Goal: Task Accomplishment & Management: Use online tool/utility

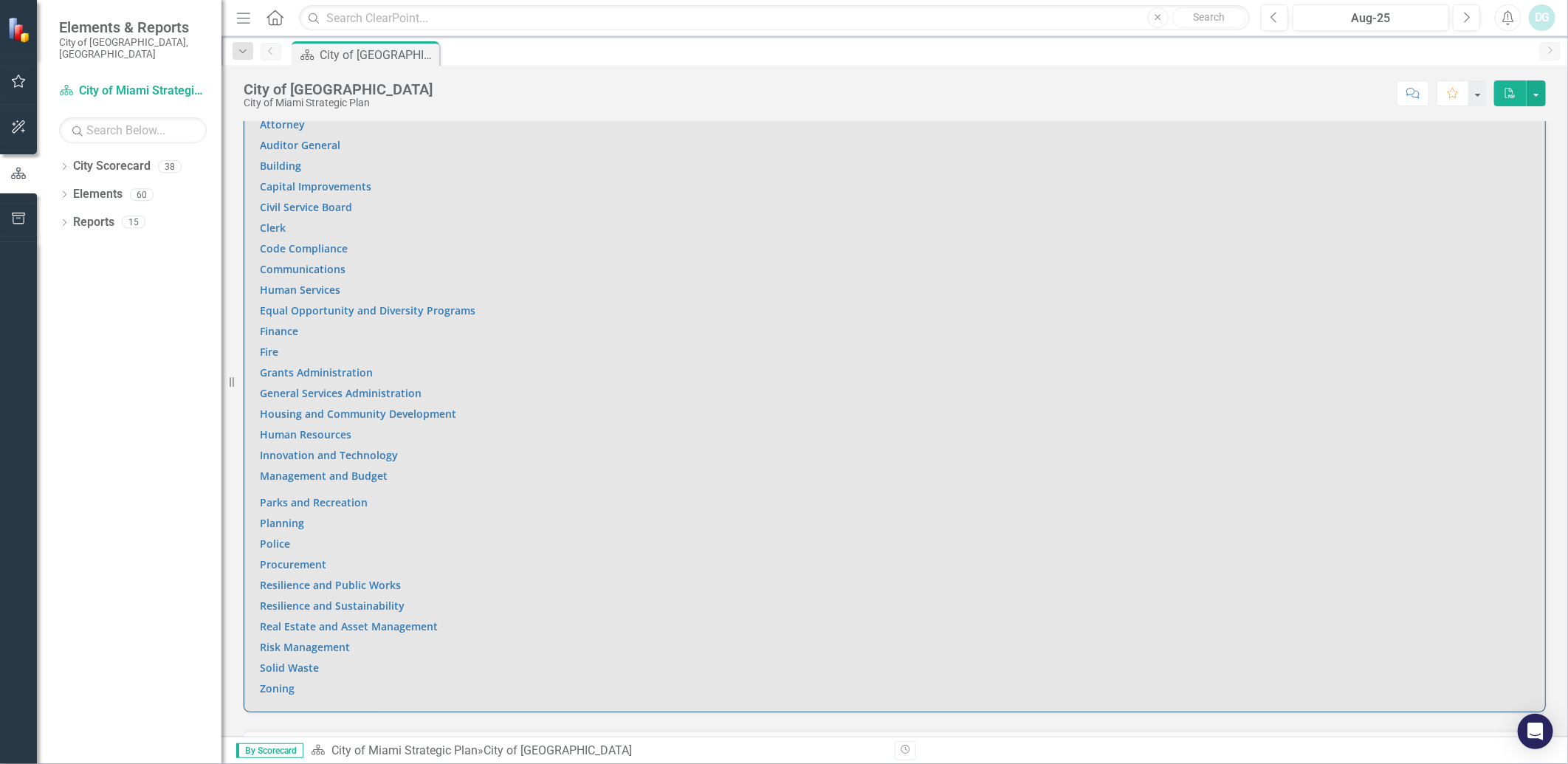
scroll to position [984, 0]
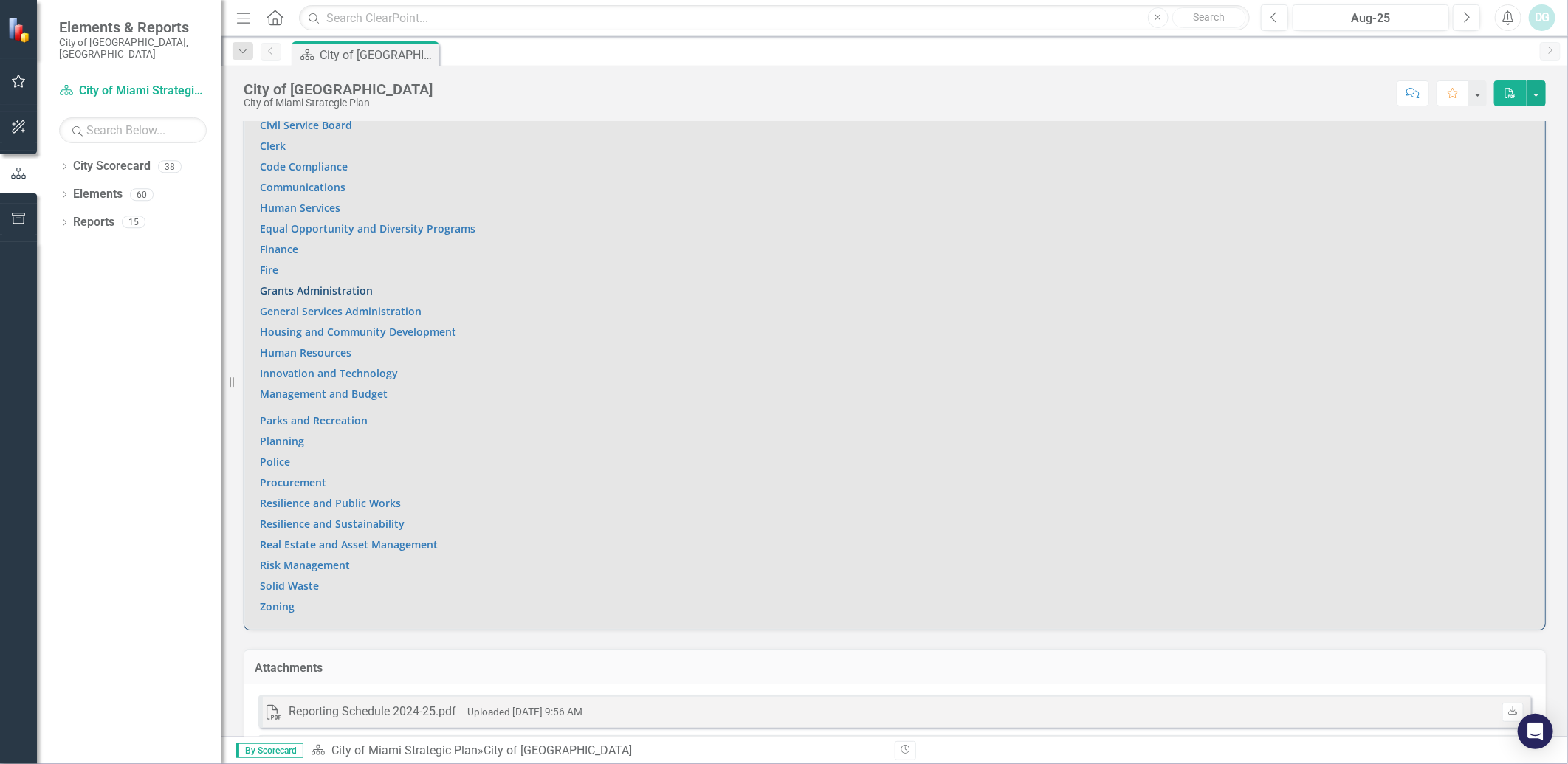
click at [328, 293] on link "Grants Administration" at bounding box center [315, 290] width 113 height 14
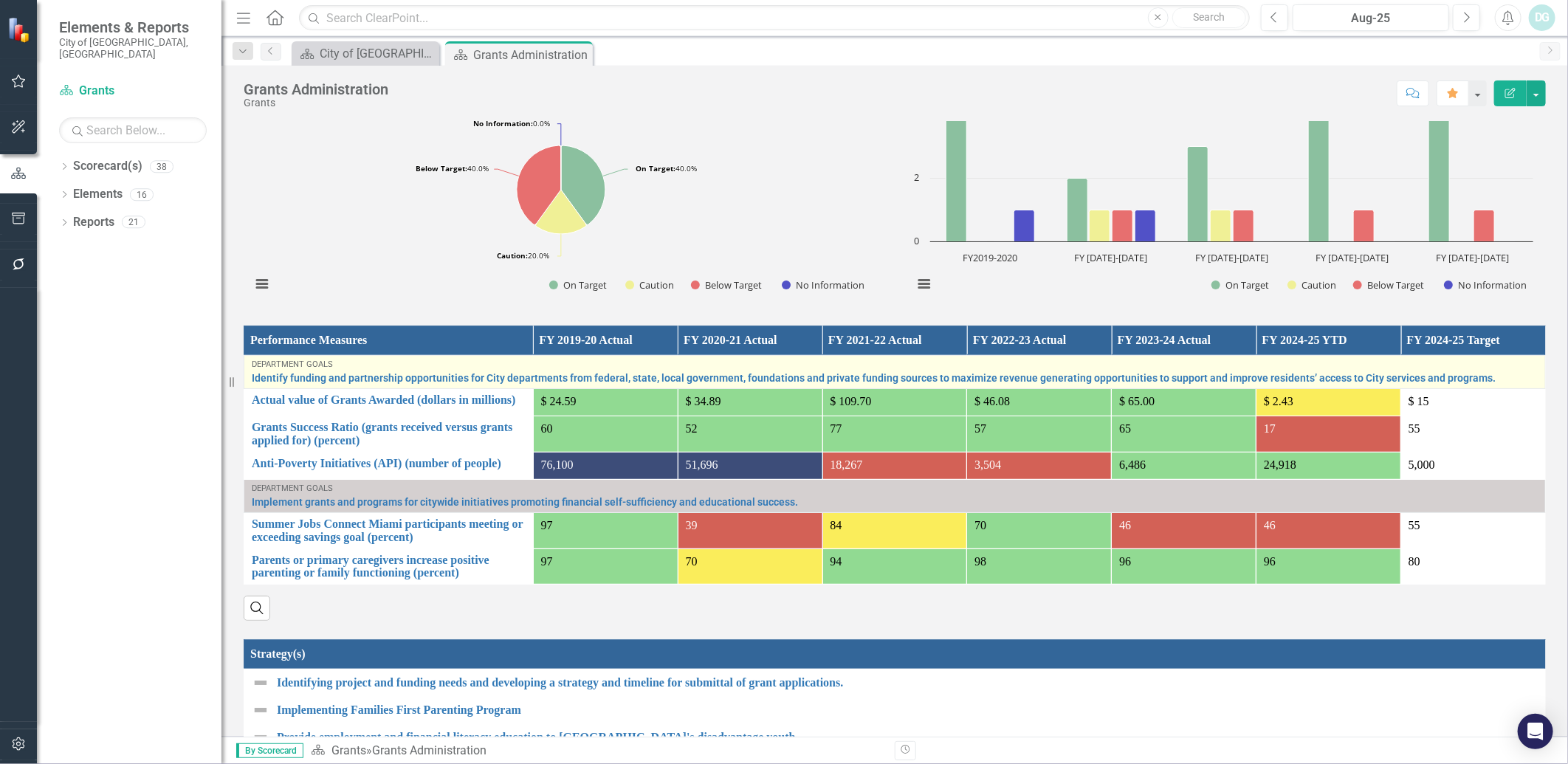
scroll to position [963, 0]
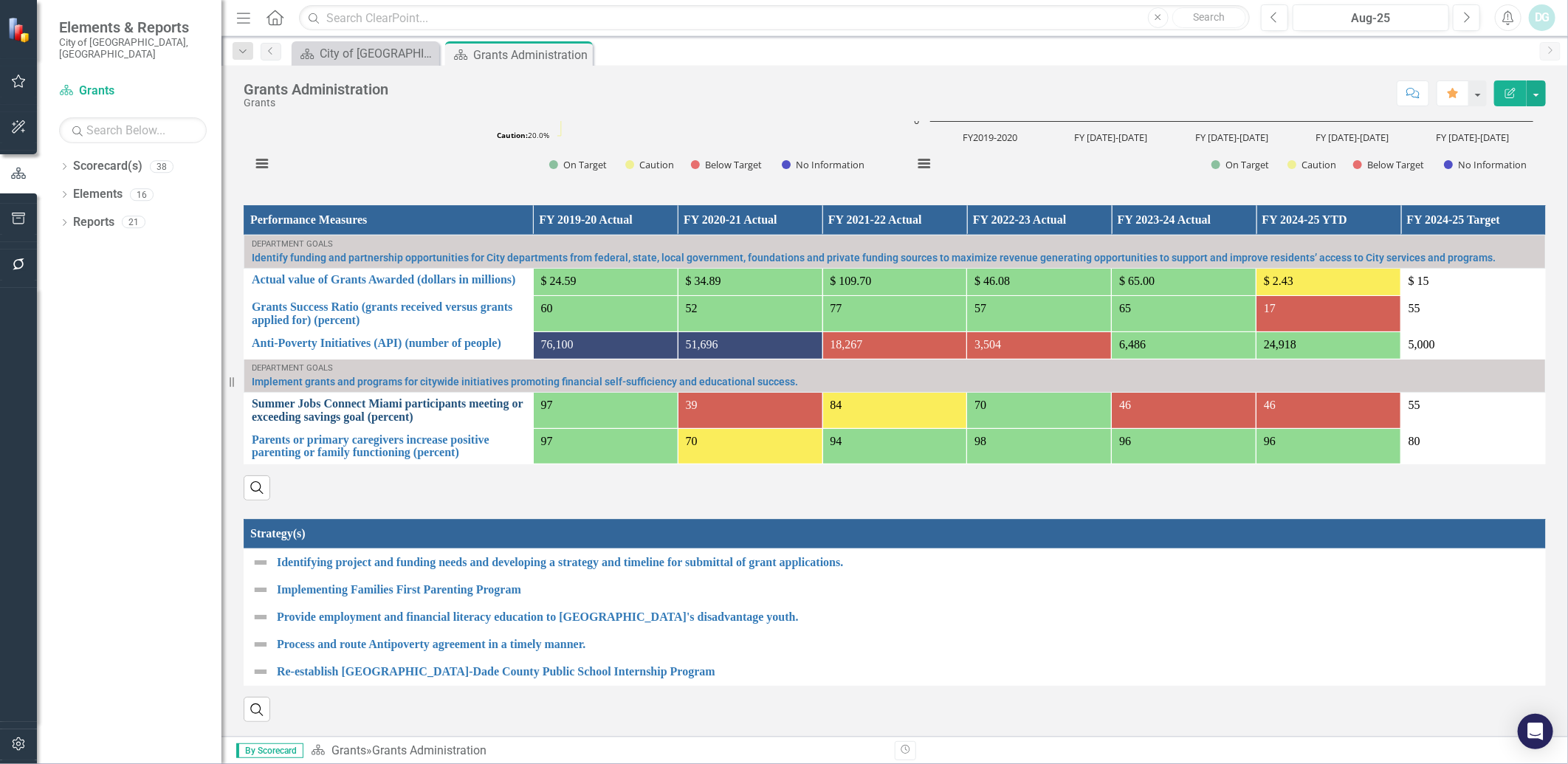
click at [385, 400] on link "Summer Jobs Connect Miami participants meeting or exceeding savings goal (perce…" at bounding box center [388, 410] width 274 height 26
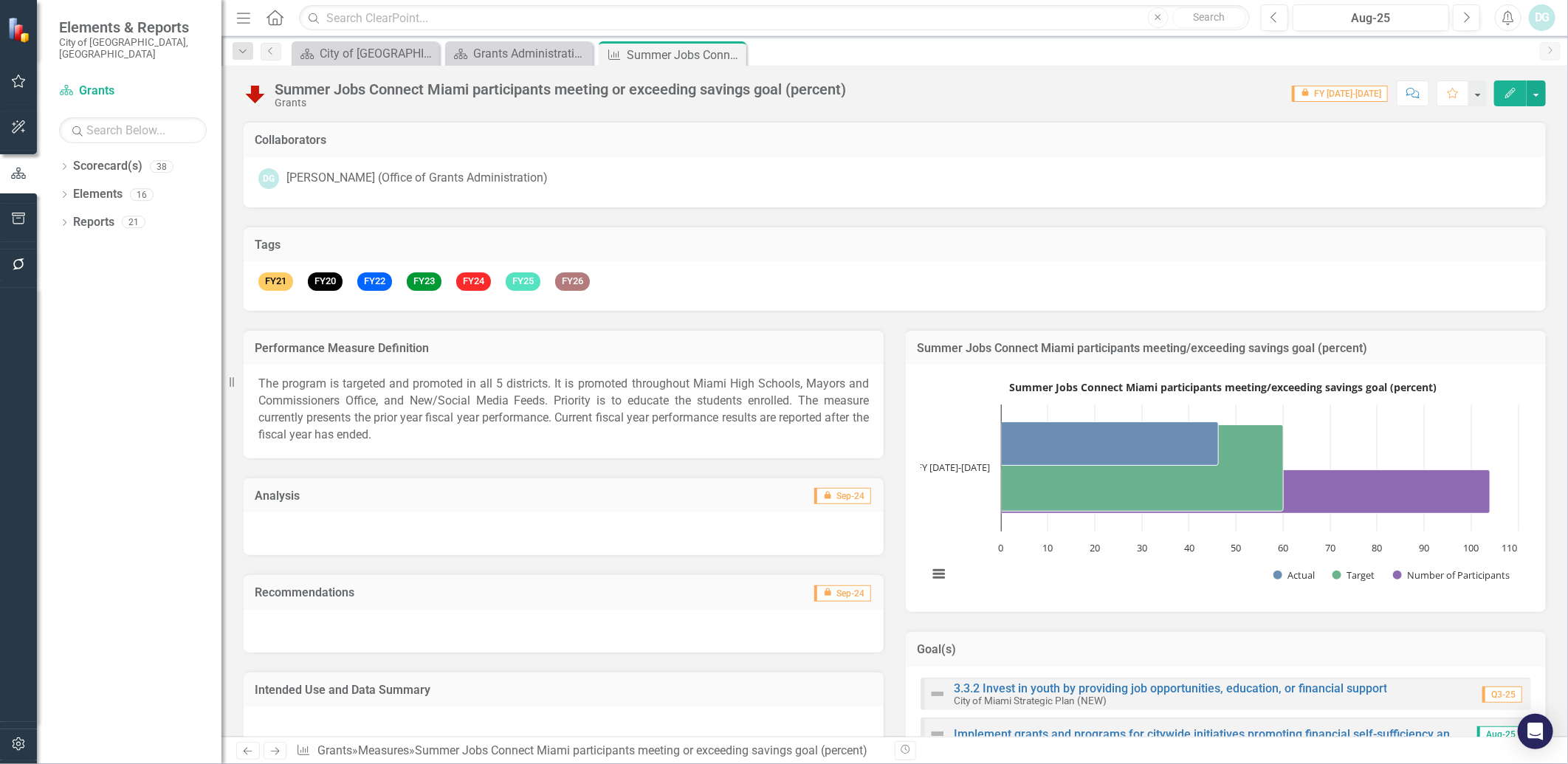
scroll to position [510, 0]
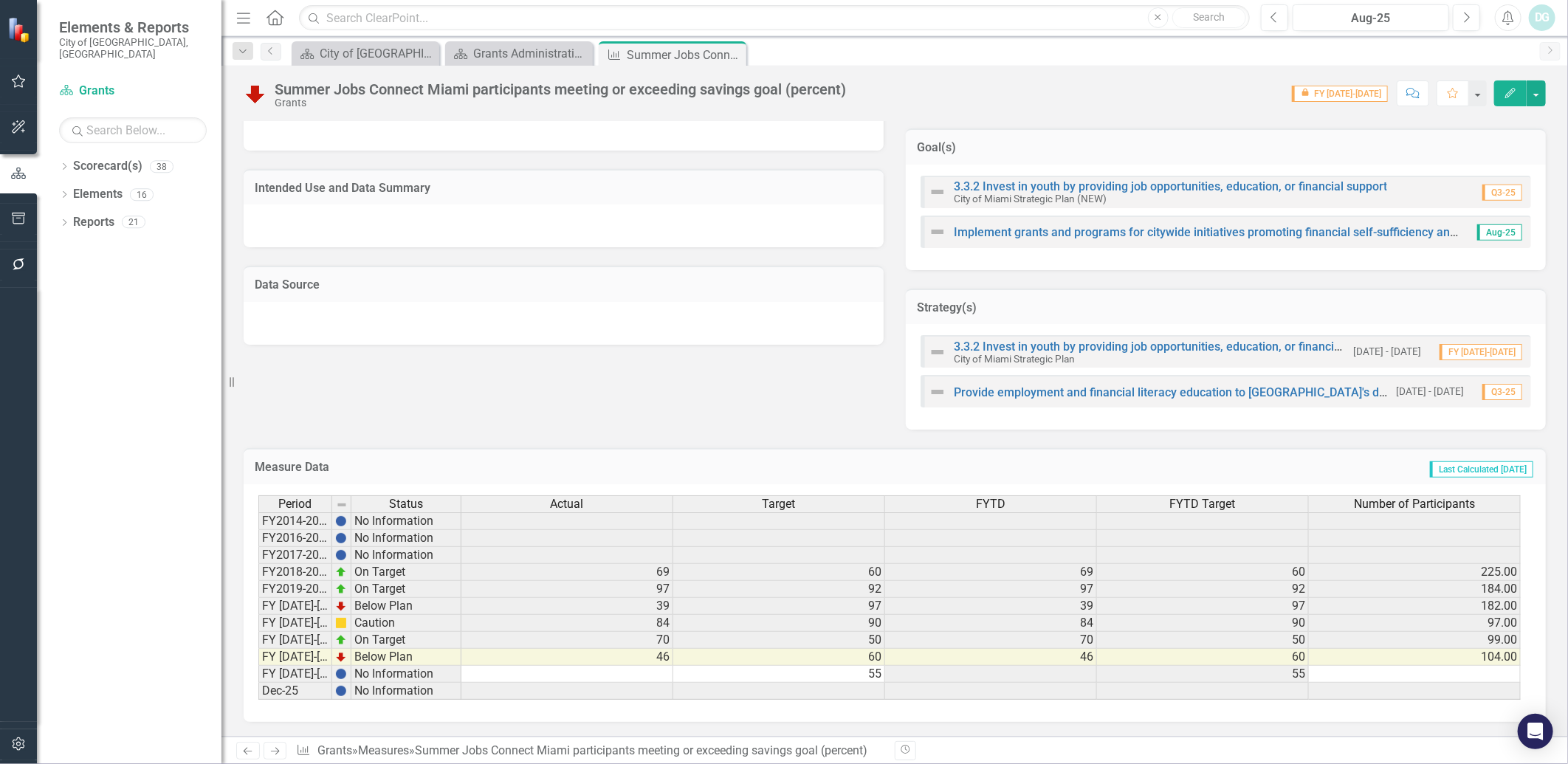
click at [629, 668] on td at bounding box center [567, 675] width 212 height 17
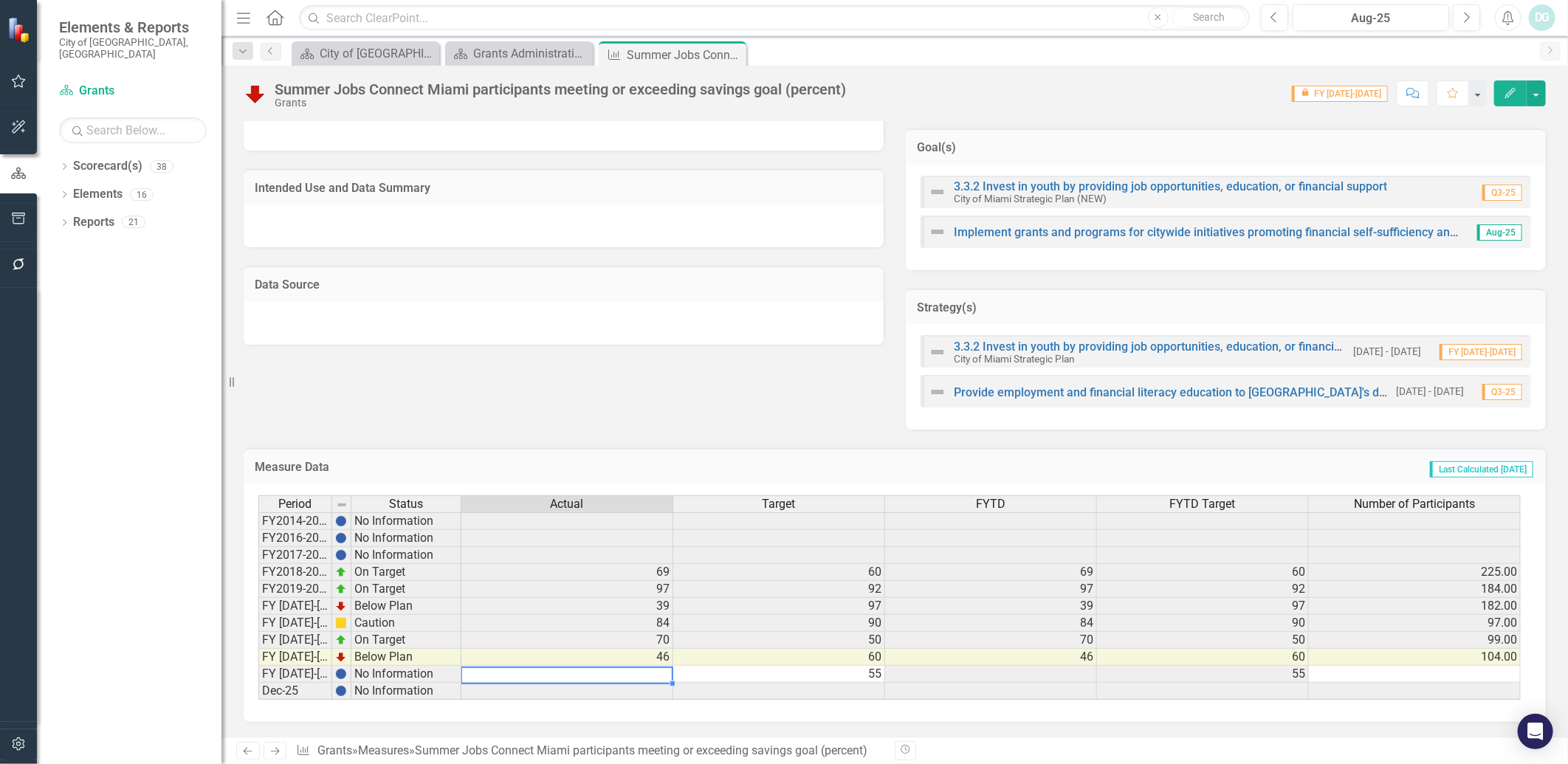
click at [629, 668] on td at bounding box center [567, 675] width 212 height 17
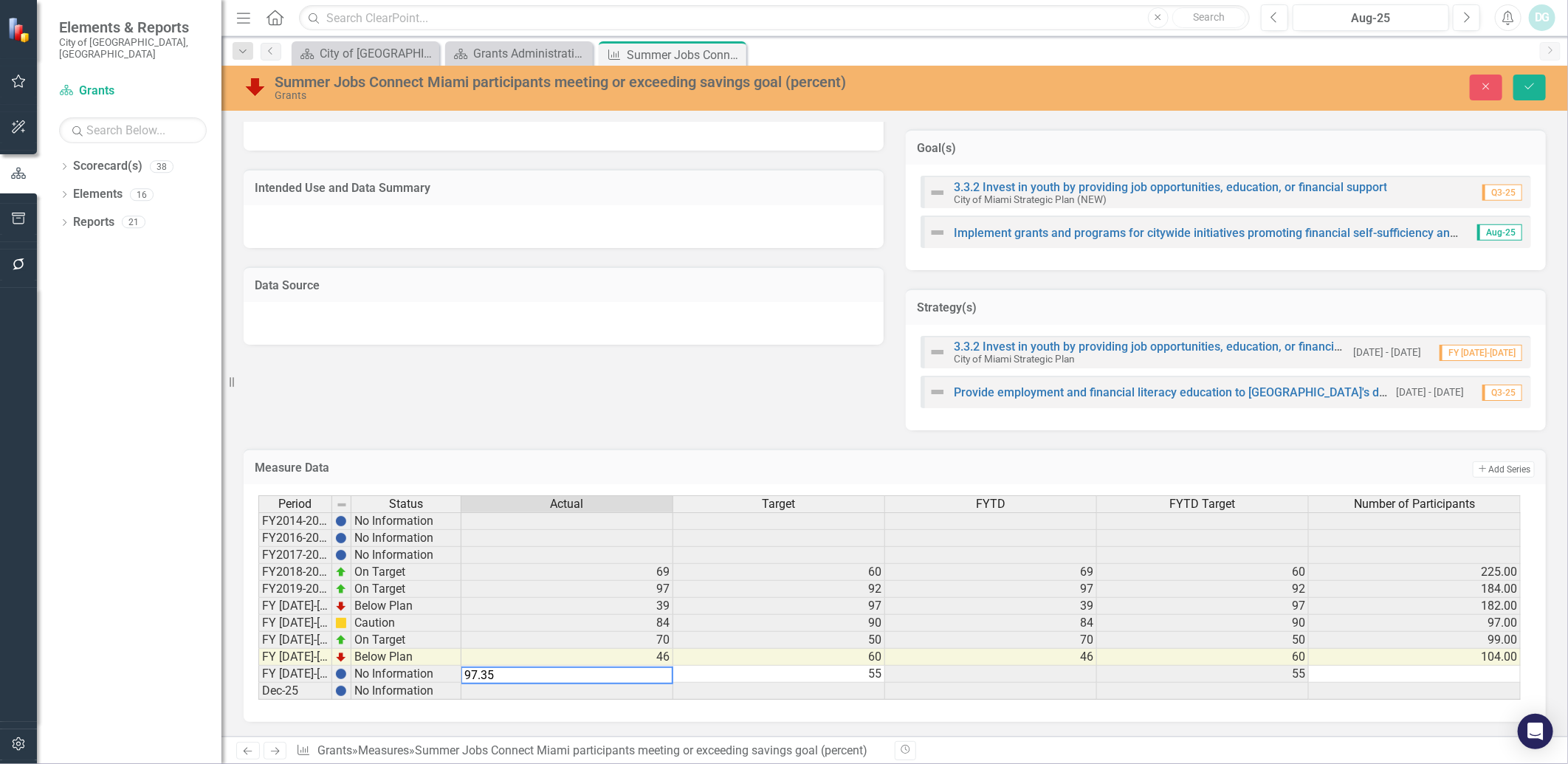
click at [621, 431] on div "Measure Data Add Add Series Period Status Actual Target FYTD FYTD Target Number…" at bounding box center [895, 577] width 1325 height 292
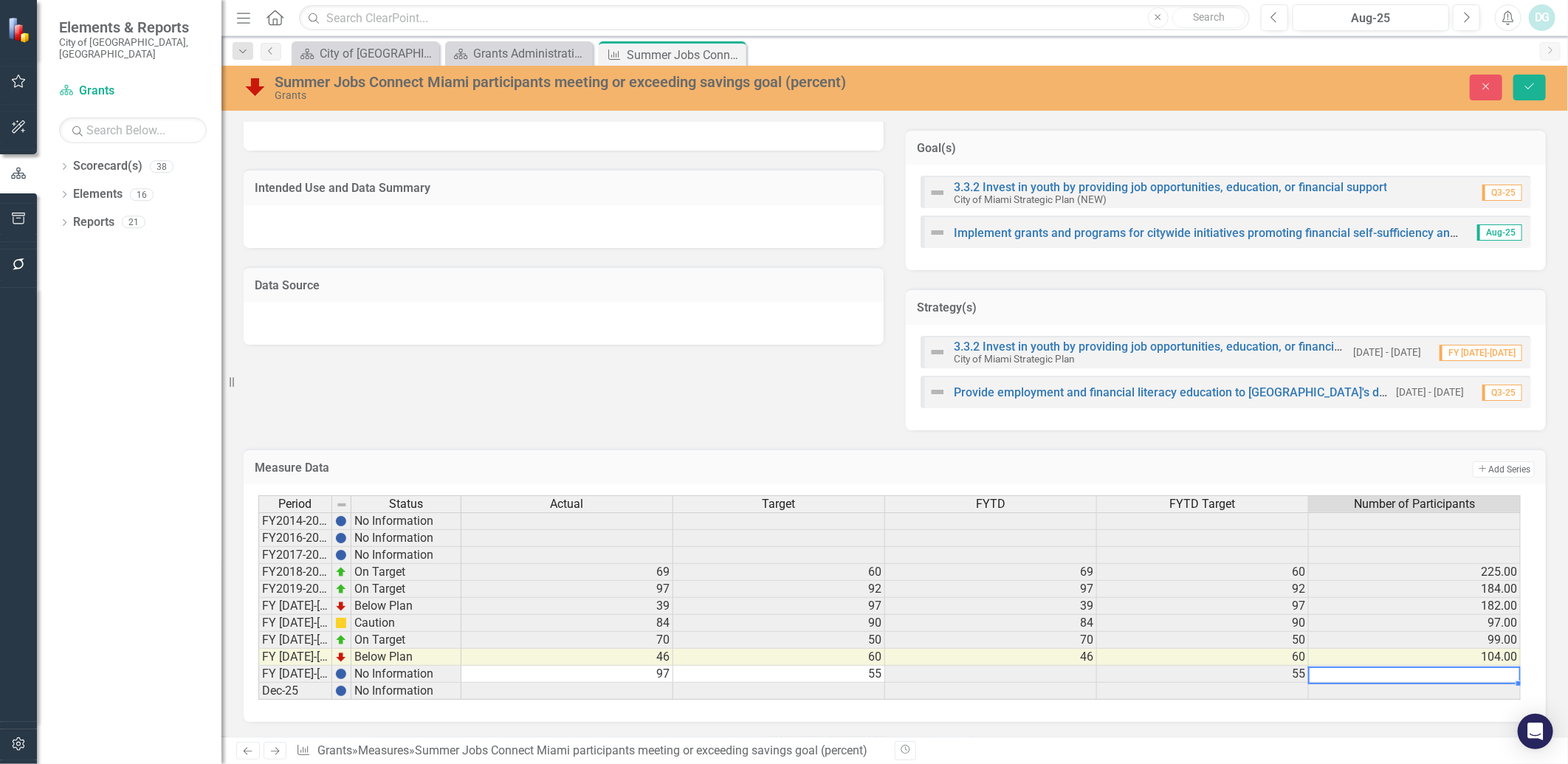
click at [1445, 669] on td at bounding box center [1414, 675] width 212 height 17
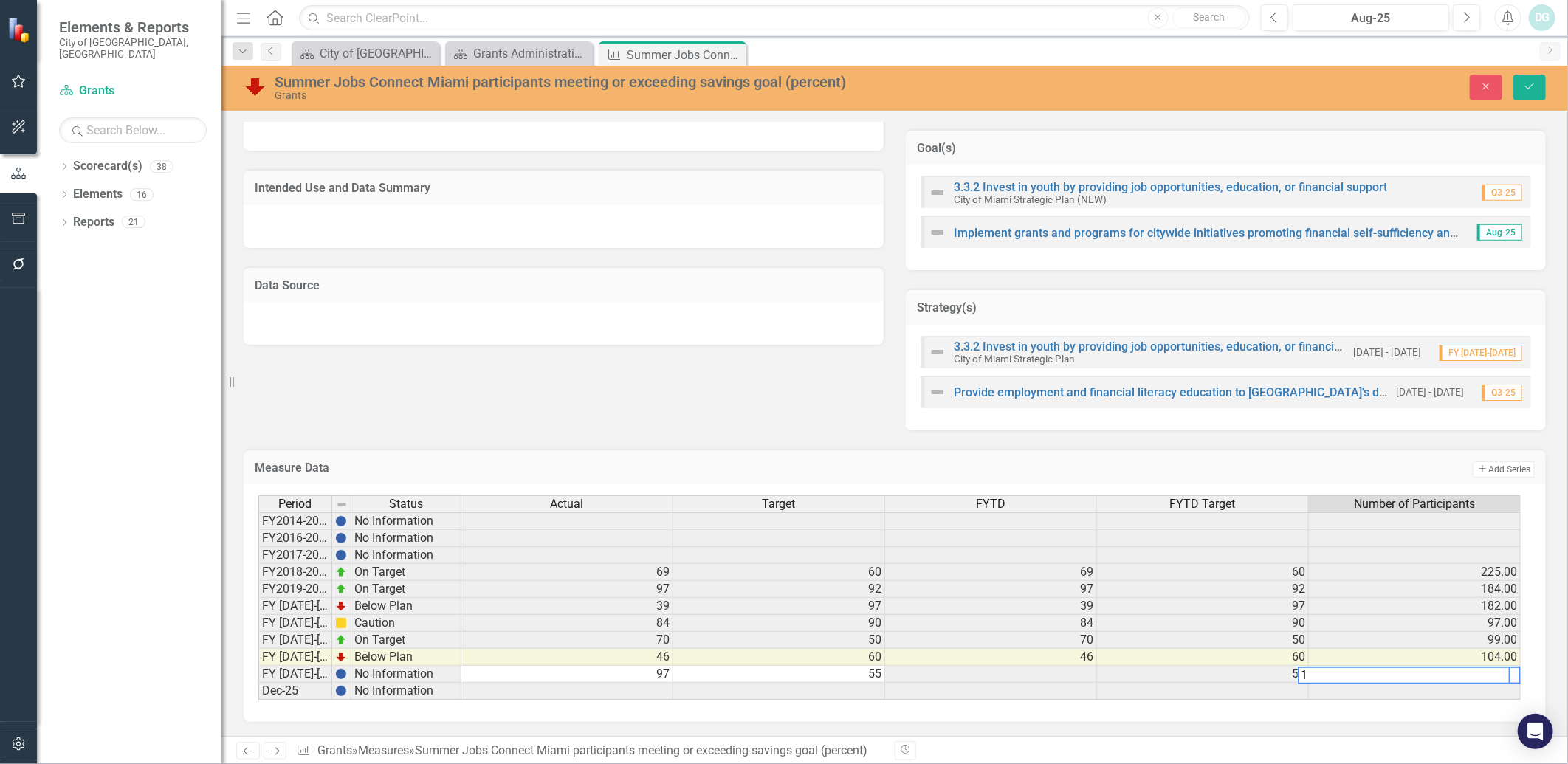
scroll to position [0, 10]
type textarea "113"
click at [1359, 732] on div "Collaborators DG [PERSON_NAME] (Office of Grants Administration) Tags FY21 FY20…" at bounding box center [894, 168] width 1346 height 1136
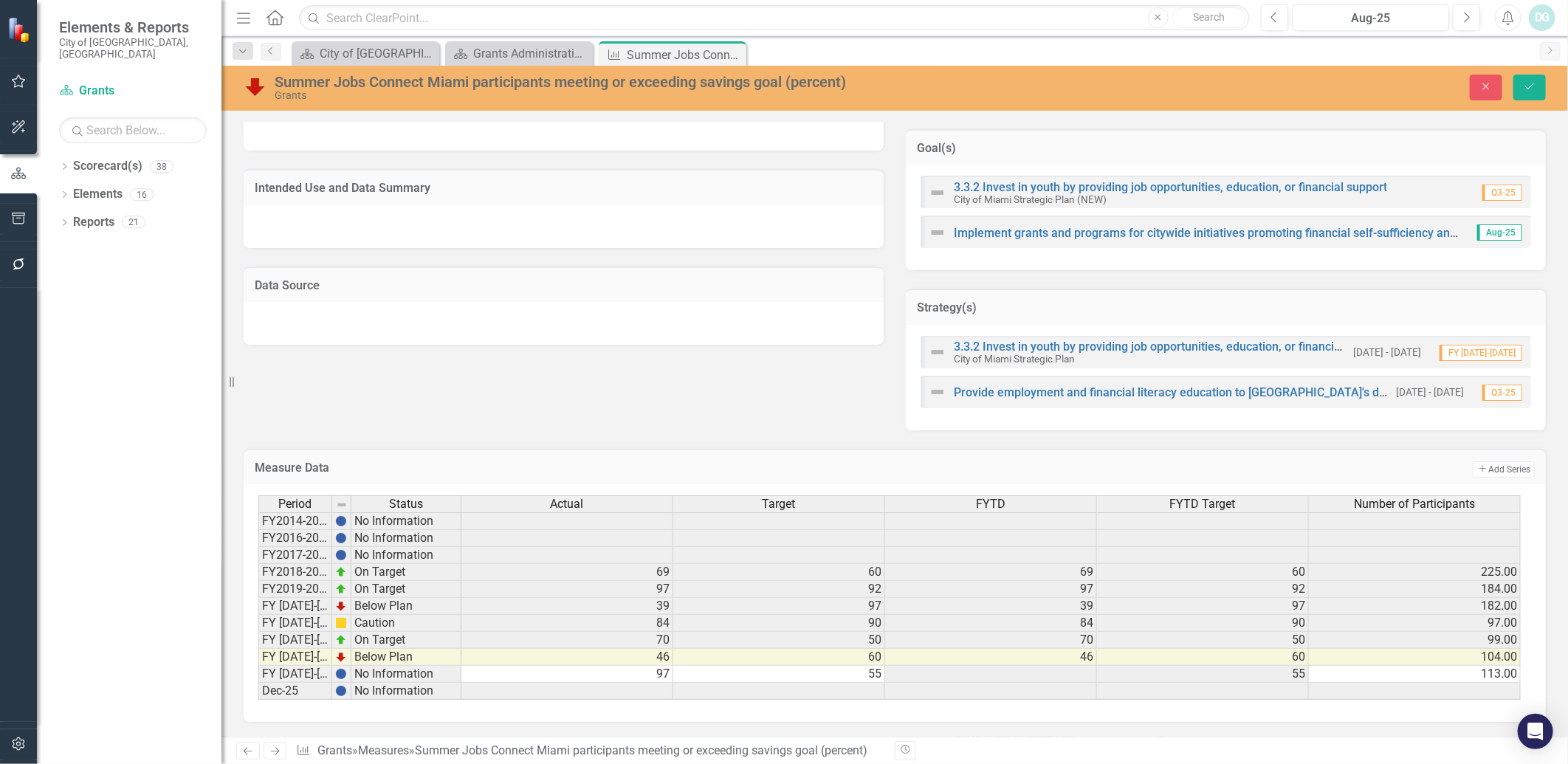
scroll to position [0, 0]
click at [1523, 97] on button "Save" at bounding box center [1529, 88] width 33 height 26
